Goal: Use online tool/utility: Utilize a website feature to perform a specific function

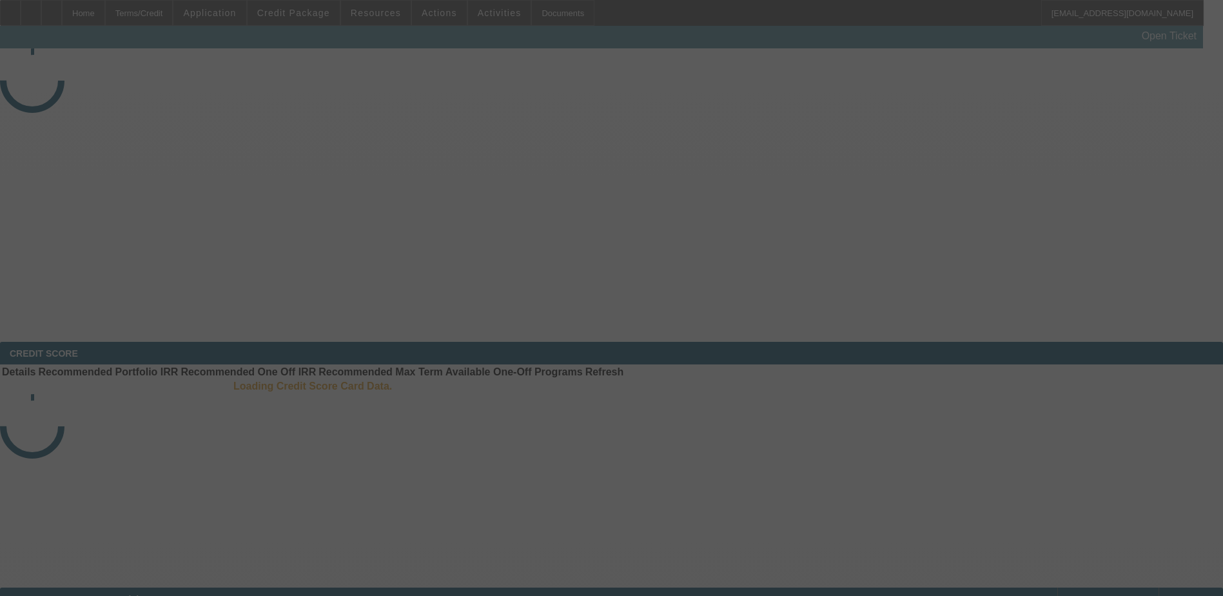
select select "4"
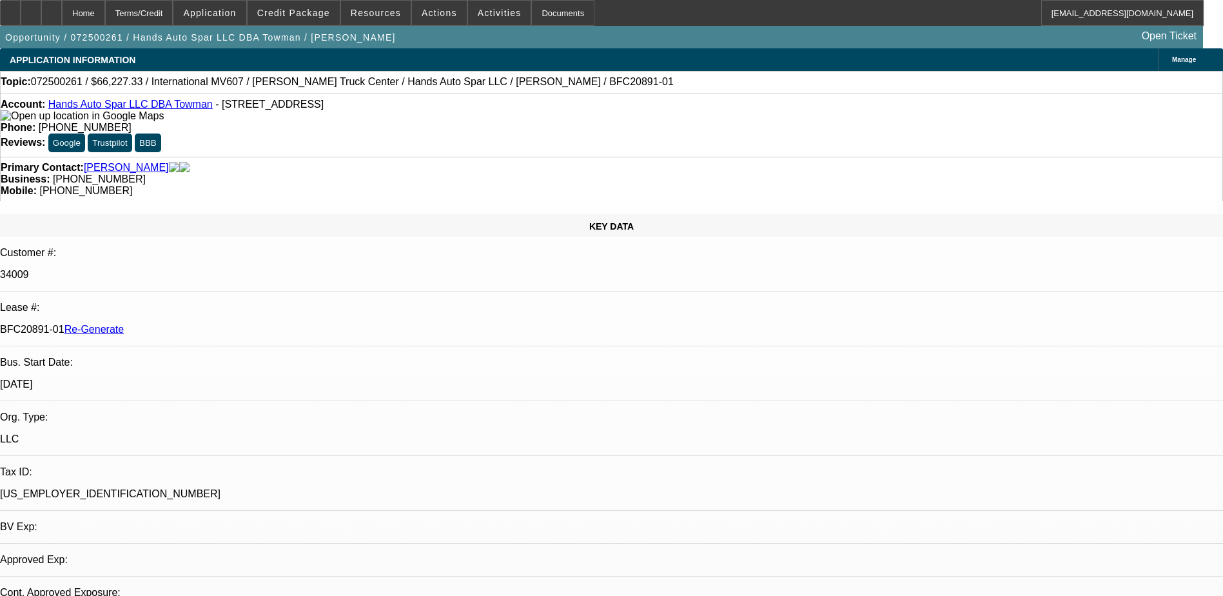
select select "0.15"
select select "2"
select select "0"
select select "1"
select select "2"
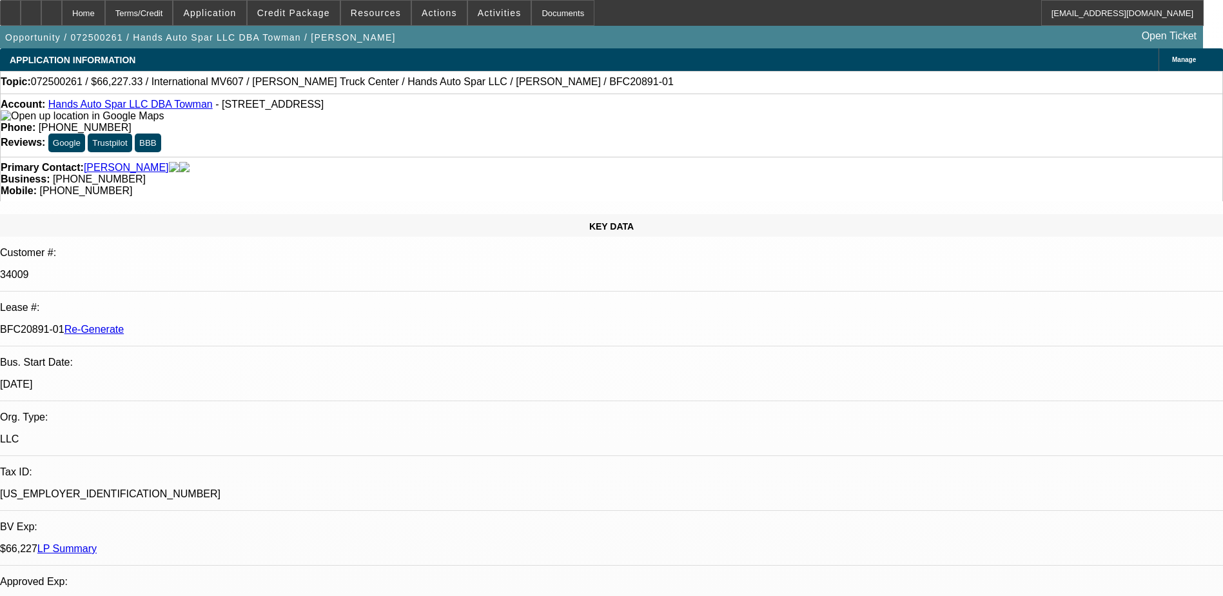
select select "6"
drag, startPoint x: 152, startPoint y: 216, endPoint x: 203, endPoint y: 219, distance: 51.7
click at [203, 324] on div "BFC20891-01 Re-Generate" at bounding box center [611, 330] width 1223 height 12
copy p "BFC20891-01"
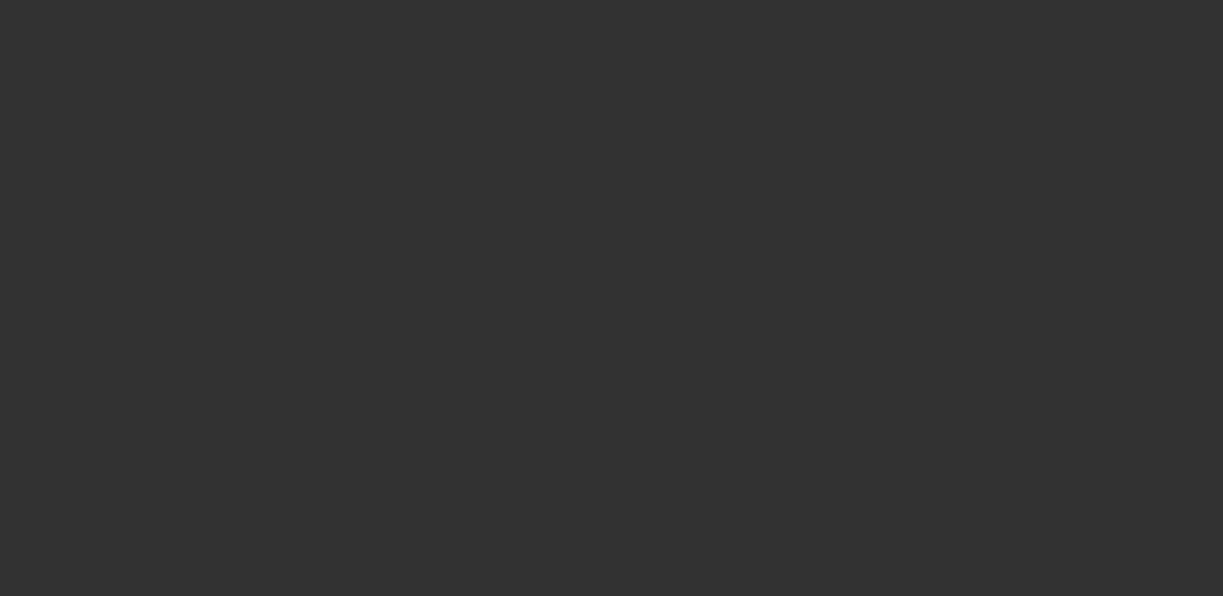
select select "3"
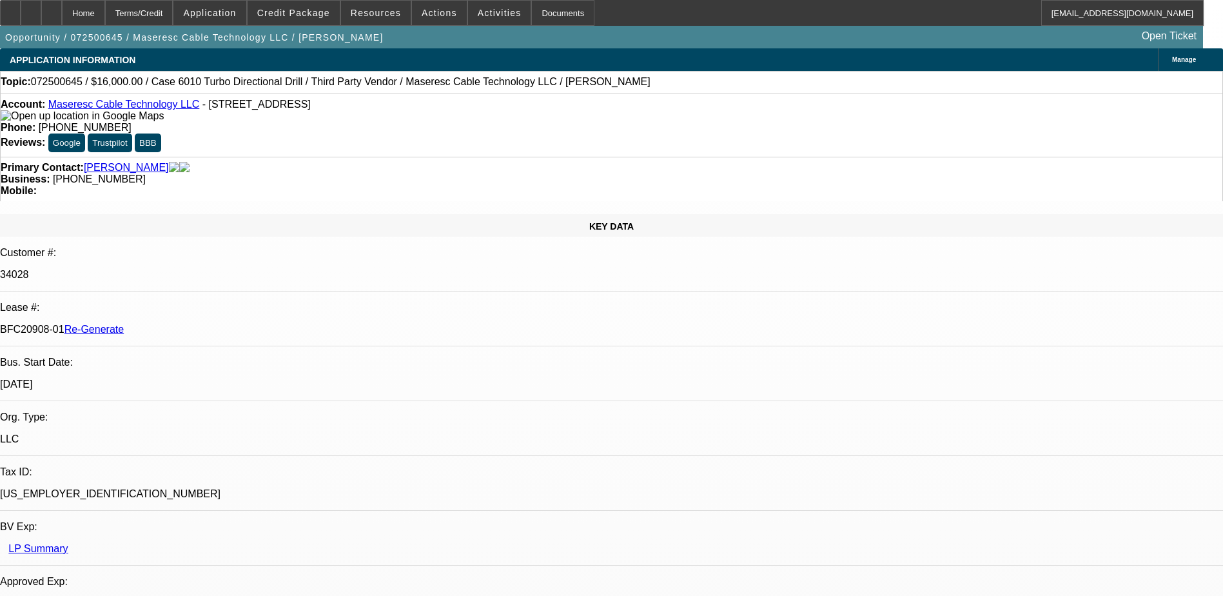
select select "0"
select select "2"
select select "0"
select select "1"
select select "2"
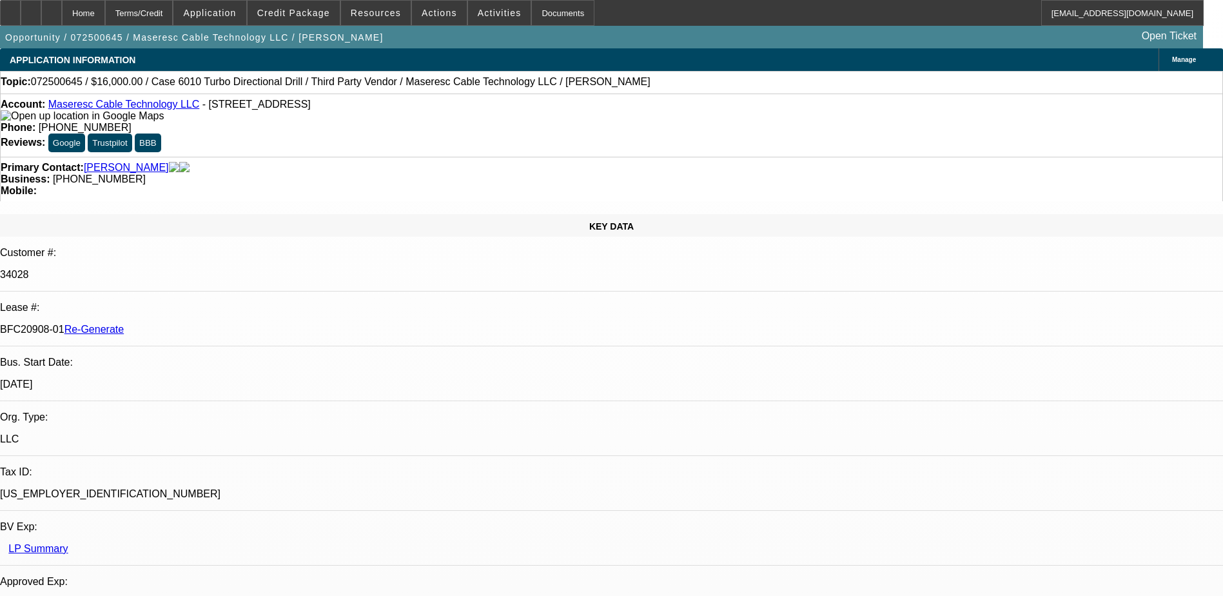
select select "6"
click at [537, 15] on div "Documents" at bounding box center [562, 13] width 63 height 26
